Goal: Check status: Check status

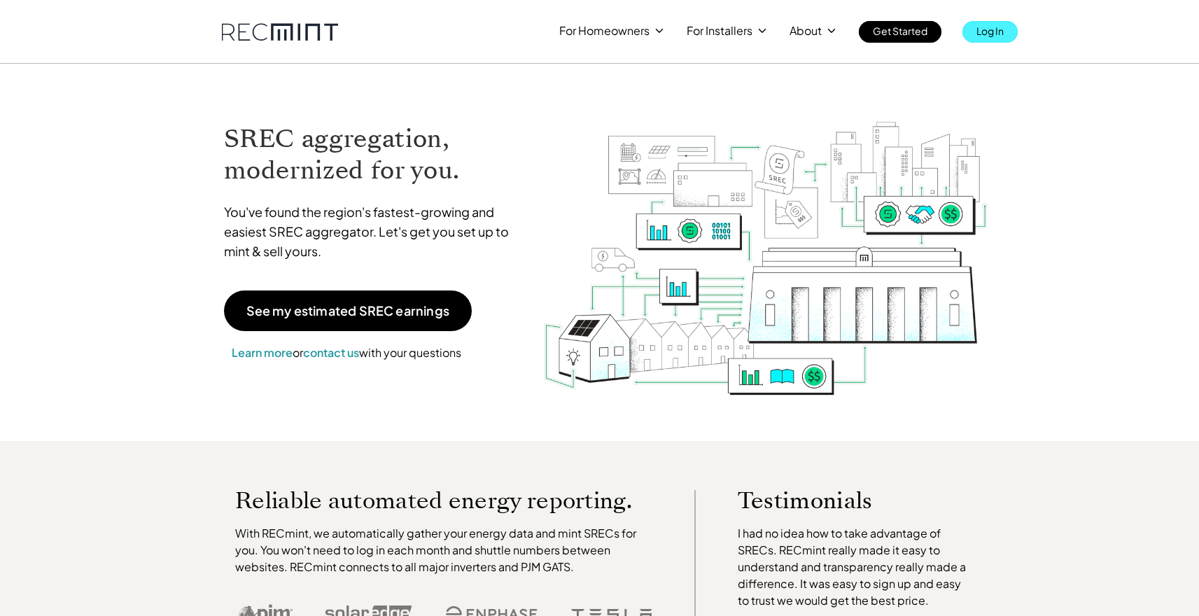
click at [969, 36] on link "Log In" at bounding box center [989, 32] width 55 height 22
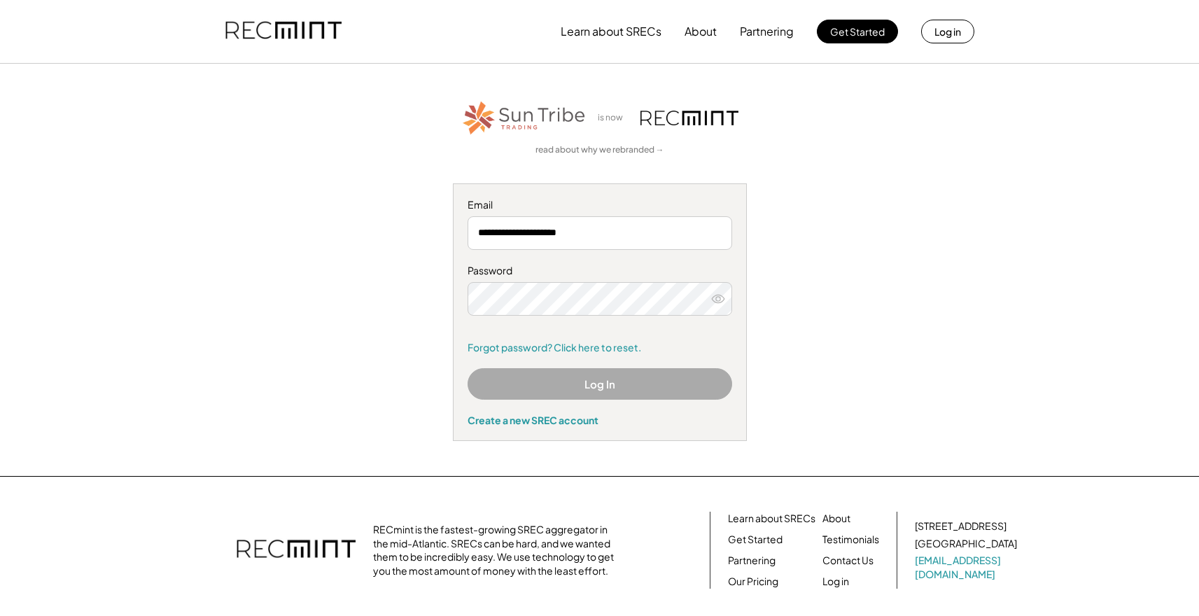
click at [534, 377] on button "Log In" at bounding box center [599, 383] width 264 height 31
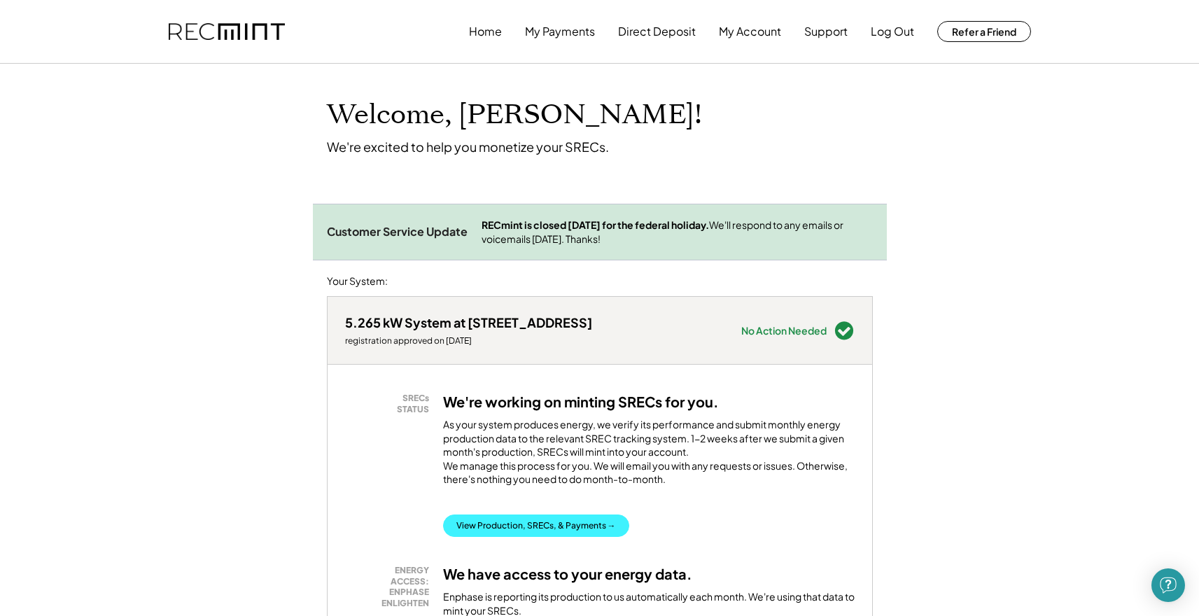
click at [499, 537] on button "View Production, SRECs, & Payments →" at bounding box center [536, 525] width 186 height 22
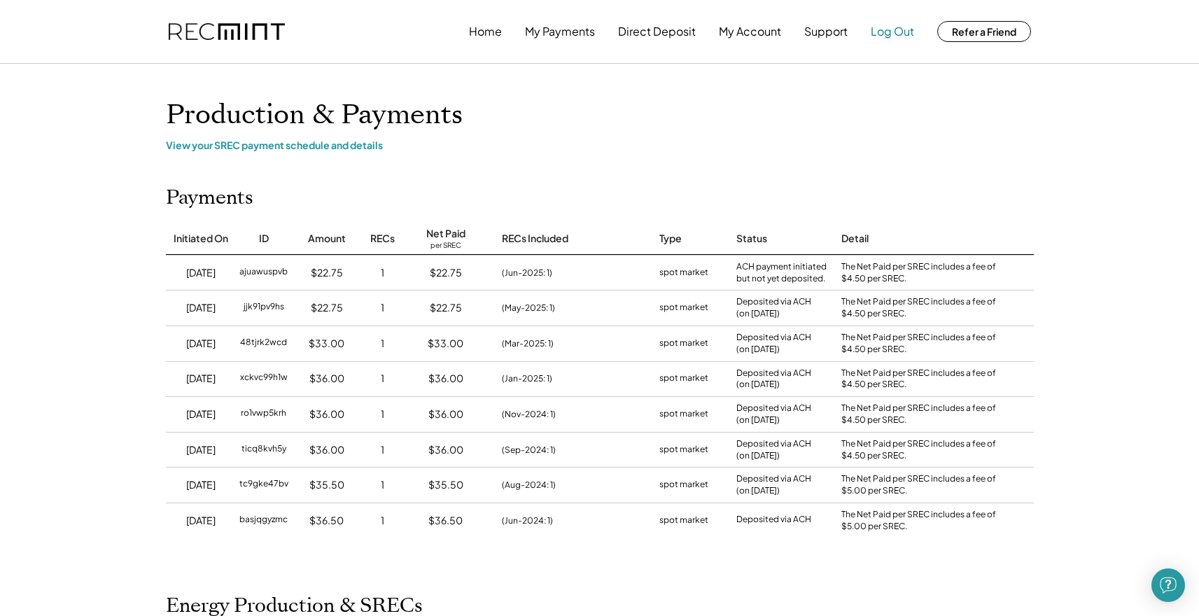
click at [894, 36] on button "Log Out" at bounding box center [891, 31] width 43 height 28
